Goal: Check status: Check status

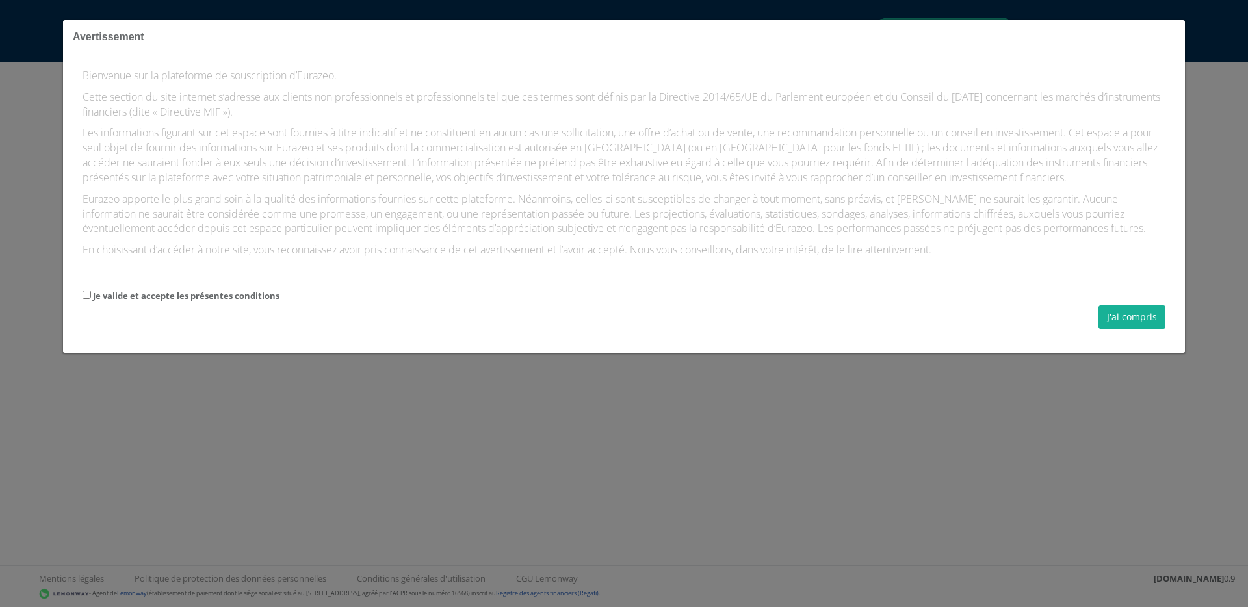
click at [200, 292] on label "Je valide et accepte les présentes conditions" at bounding box center [186, 296] width 187 height 12
click at [91, 292] on input "Je valide et accepte les présentes conditions" at bounding box center [87, 295] width 8 height 8
checkbox input "true"
click at [1137, 307] on button "J'ai compris" at bounding box center [1131, 316] width 67 height 23
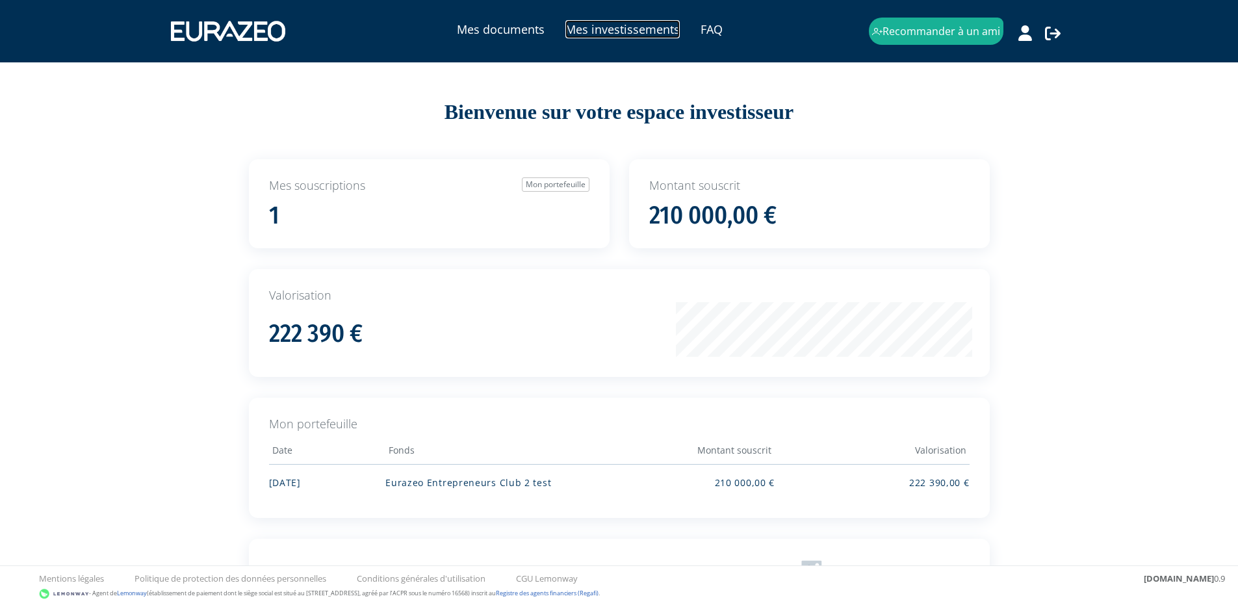
click at [606, 27] on link "Mes investissements" at bounding box center [622, 29] width 114 height 18
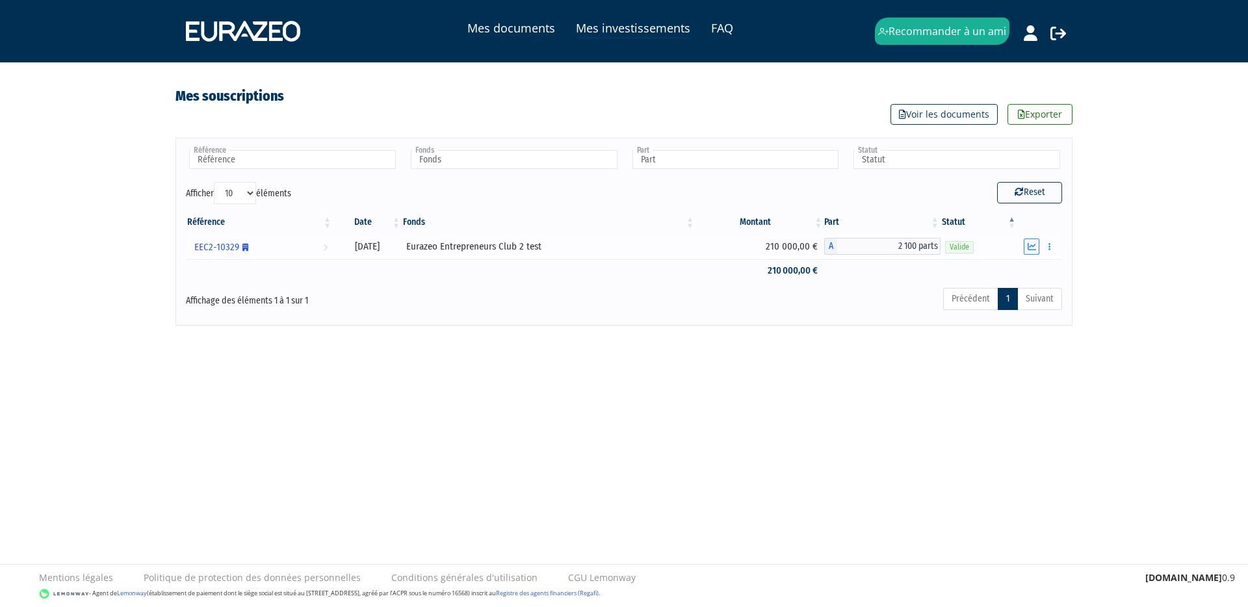
click at [1029, 243] on icon "button" at bounding box center [1032, 246] width 8 height 8
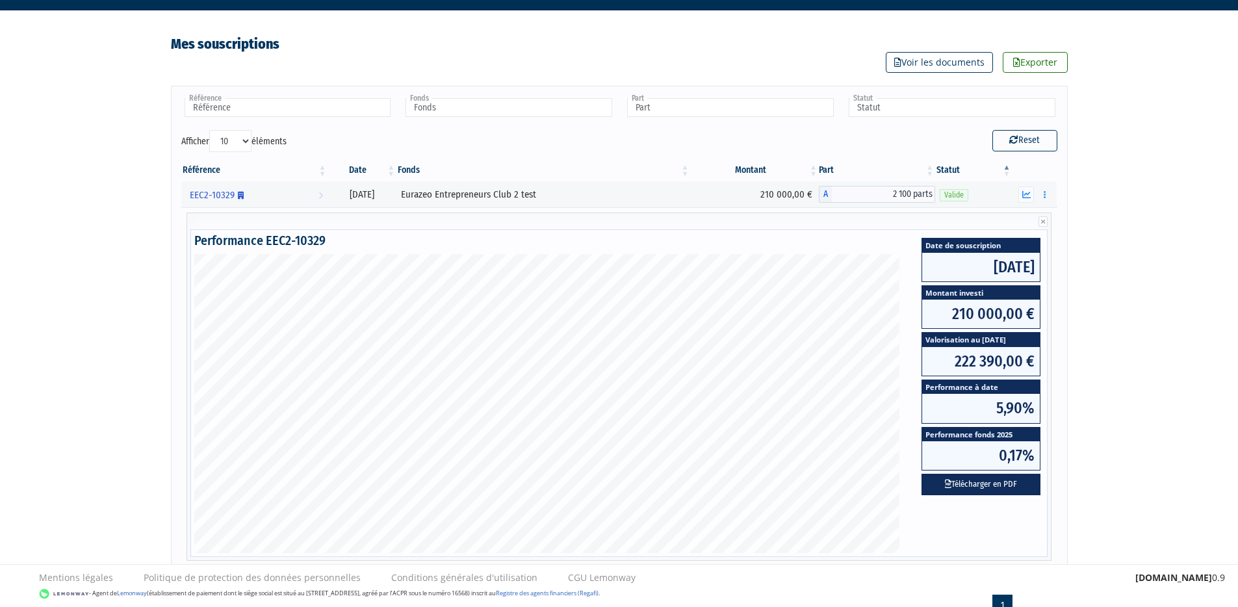
scroll to position [28, 0]
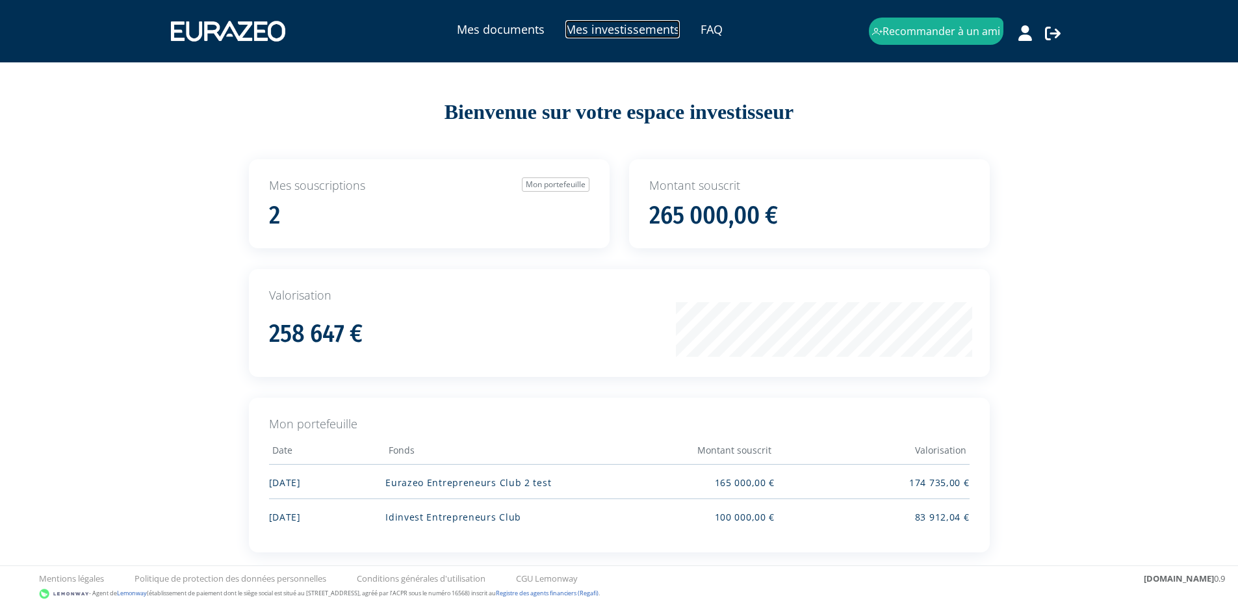
click at [590, 24] on link "Mes investissements" at bounding box center [622, 29] width 114 height 18
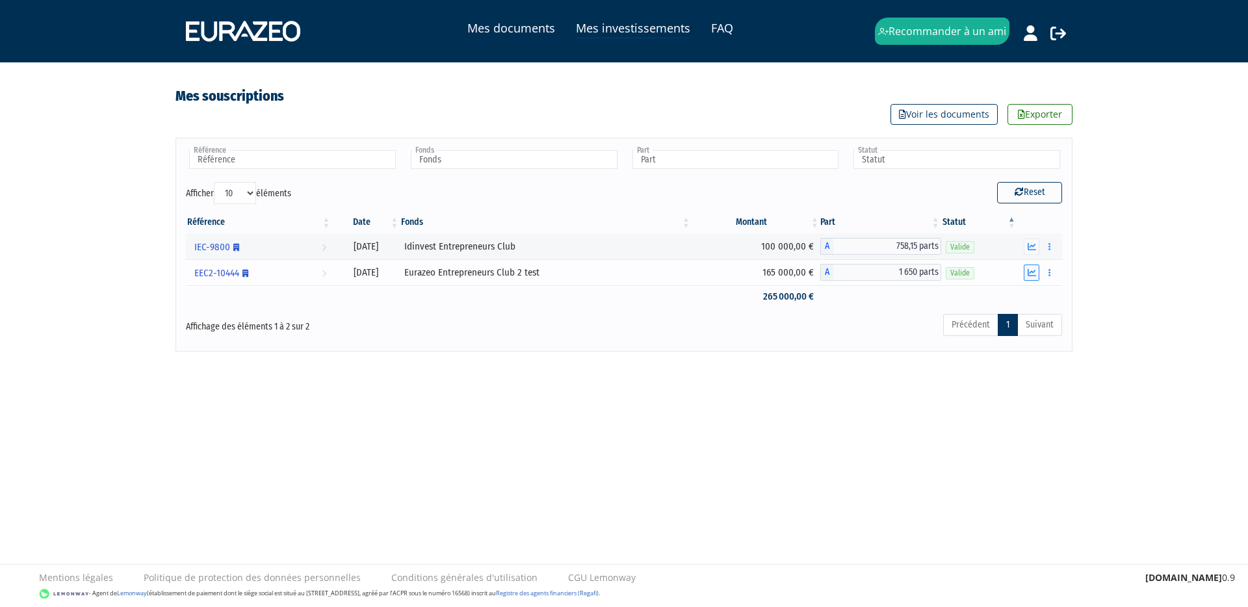
click at [1035, 272] on icon "button" at bounding box center [1032, 272] width 8 height 8
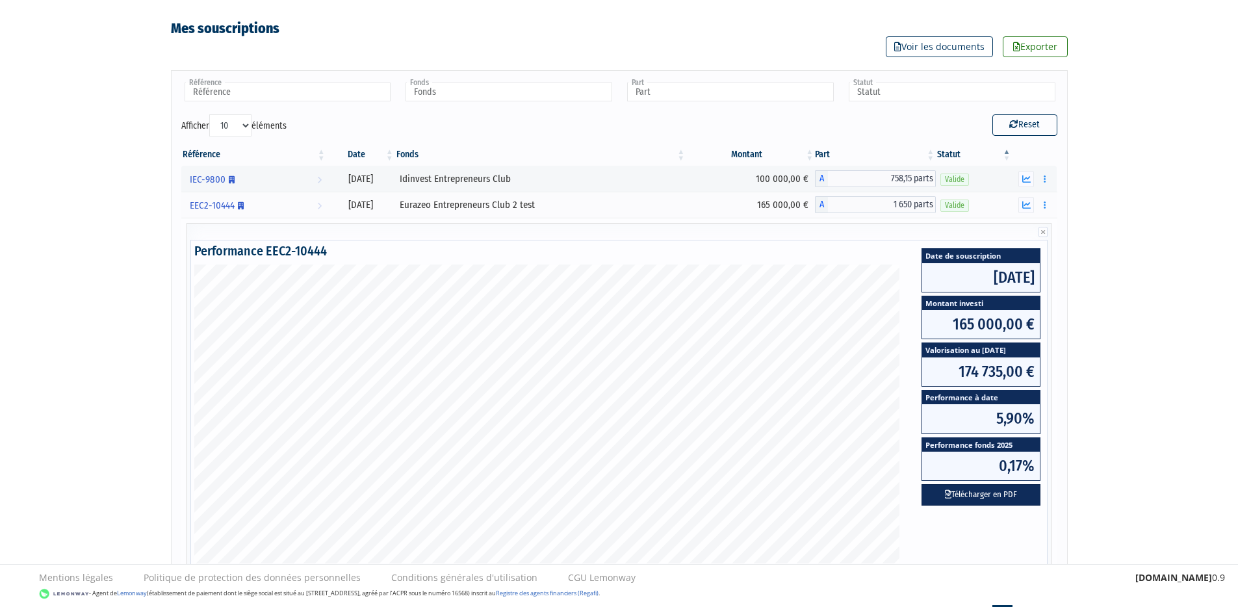
scroll to position [68, 0]
